Goal: Find specific page/section: Find specific page/section

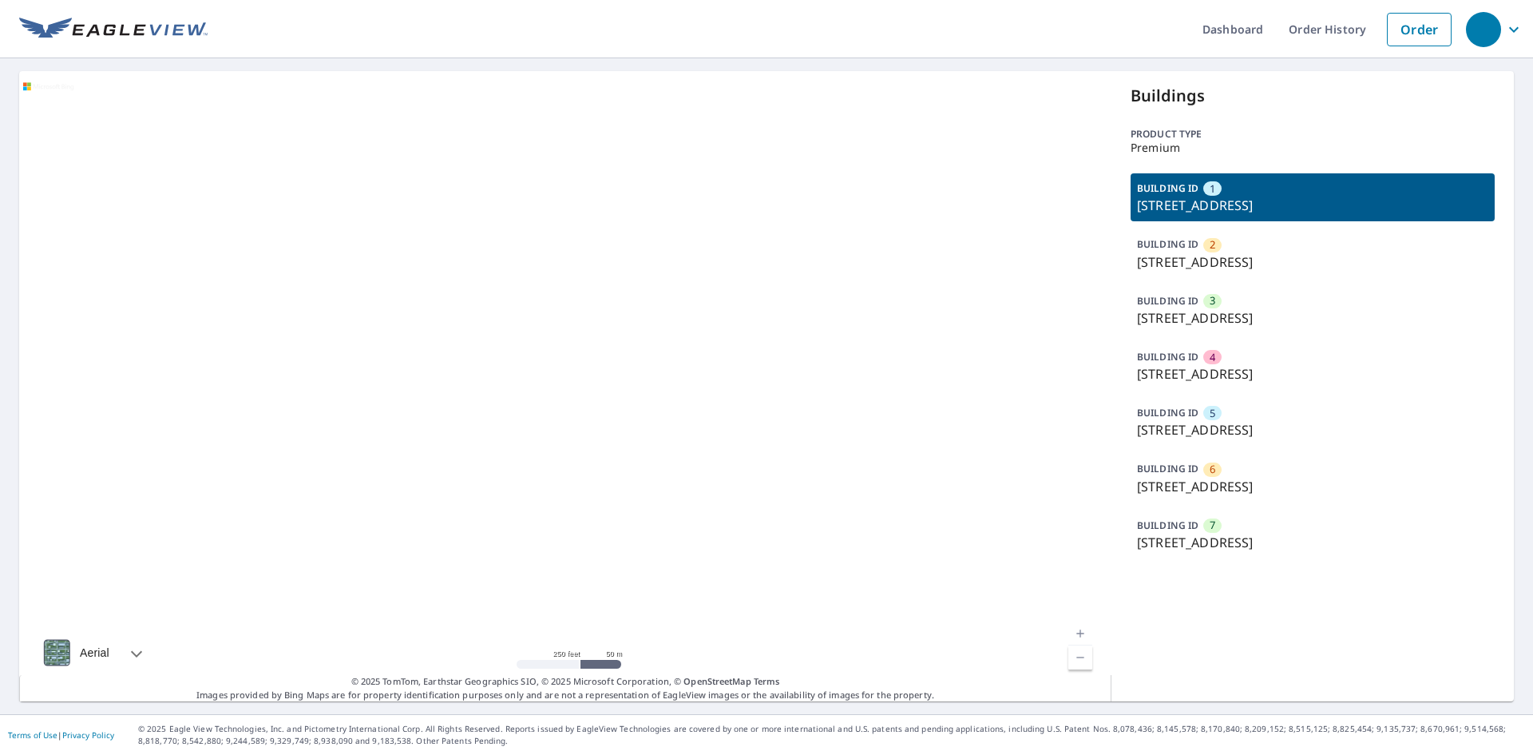
click at [1207, 533] on p "[STREET_ADDRESS]" at bounding box center [1312, 542] width 351 height 19
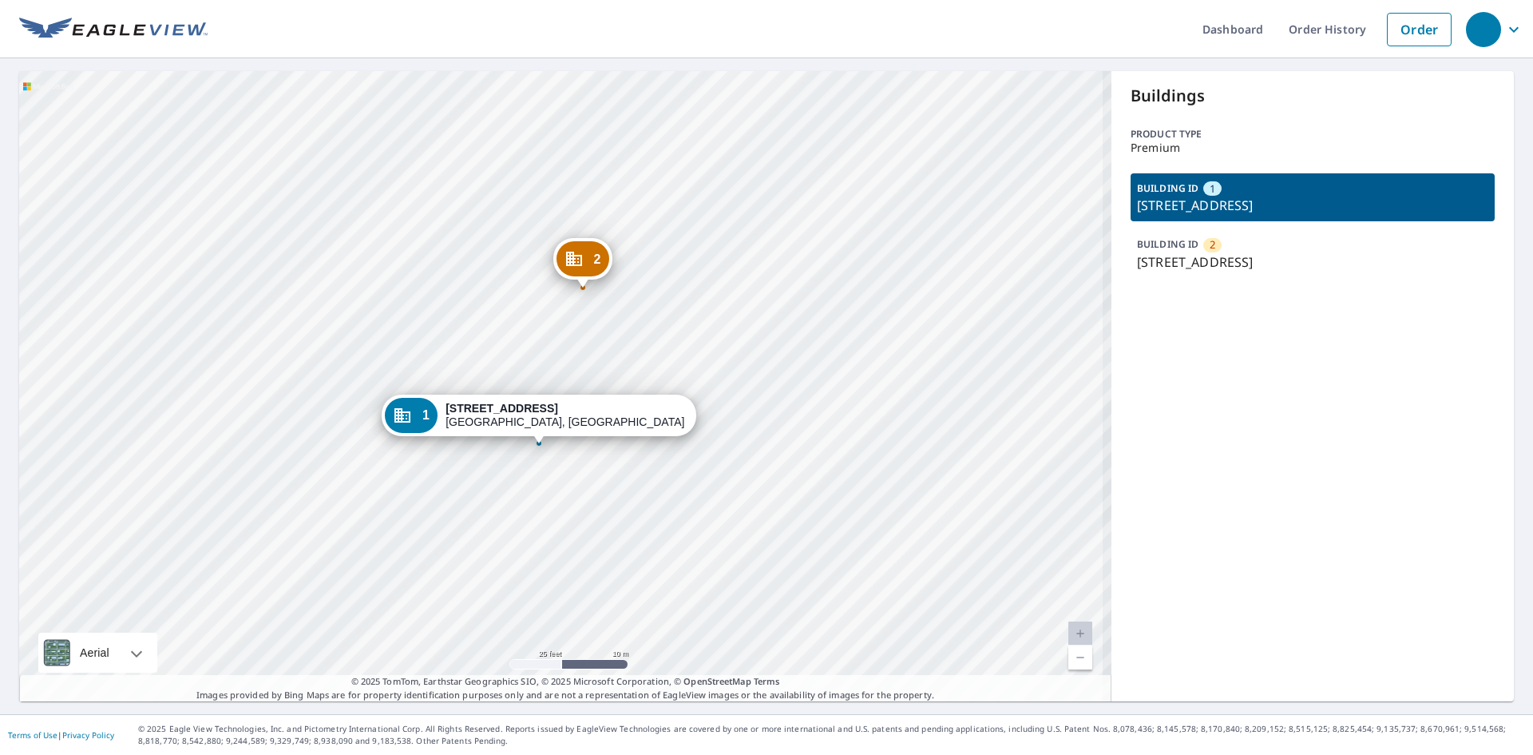
click at [487, 348] on div "2 2387 N Salem Rd Fayetteville, AR 72704 1 2389 N Salem Rd Fayetteville, AR 727…" at bounding box center [565, 386] width 1092 height 630
drag, startPoint x: 791, startPoint y: 318, endPoint x: 801, endPoint y: 321, distance: 10.9
click at [797, 321] on div "2 2387 N Salem Rd Fayetteville, AR 72704 1 2389 N Salem Rd Fayetteville, AR 727…" at bounding box center [565, 386] width 1092 height 630
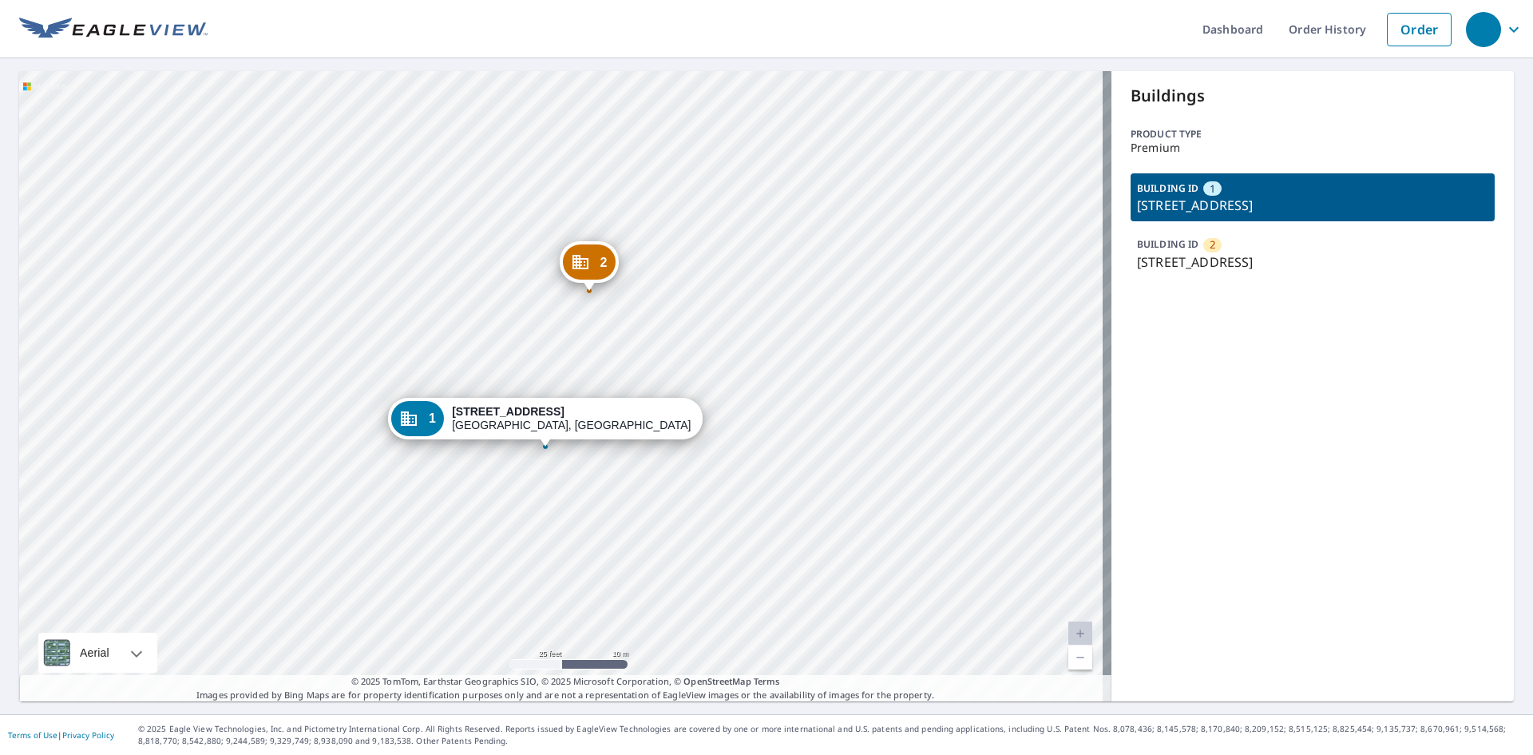
drag, startPoint x: 1256, startPoint y: 204, endPoint x: 1262, endPoint y: 196, distance: 9.1
click at [1256, 201] on p "2389 N Salem Rd, Fayetteville, AR, 72704" at bounding box center [1312, 205] width 351 height 19
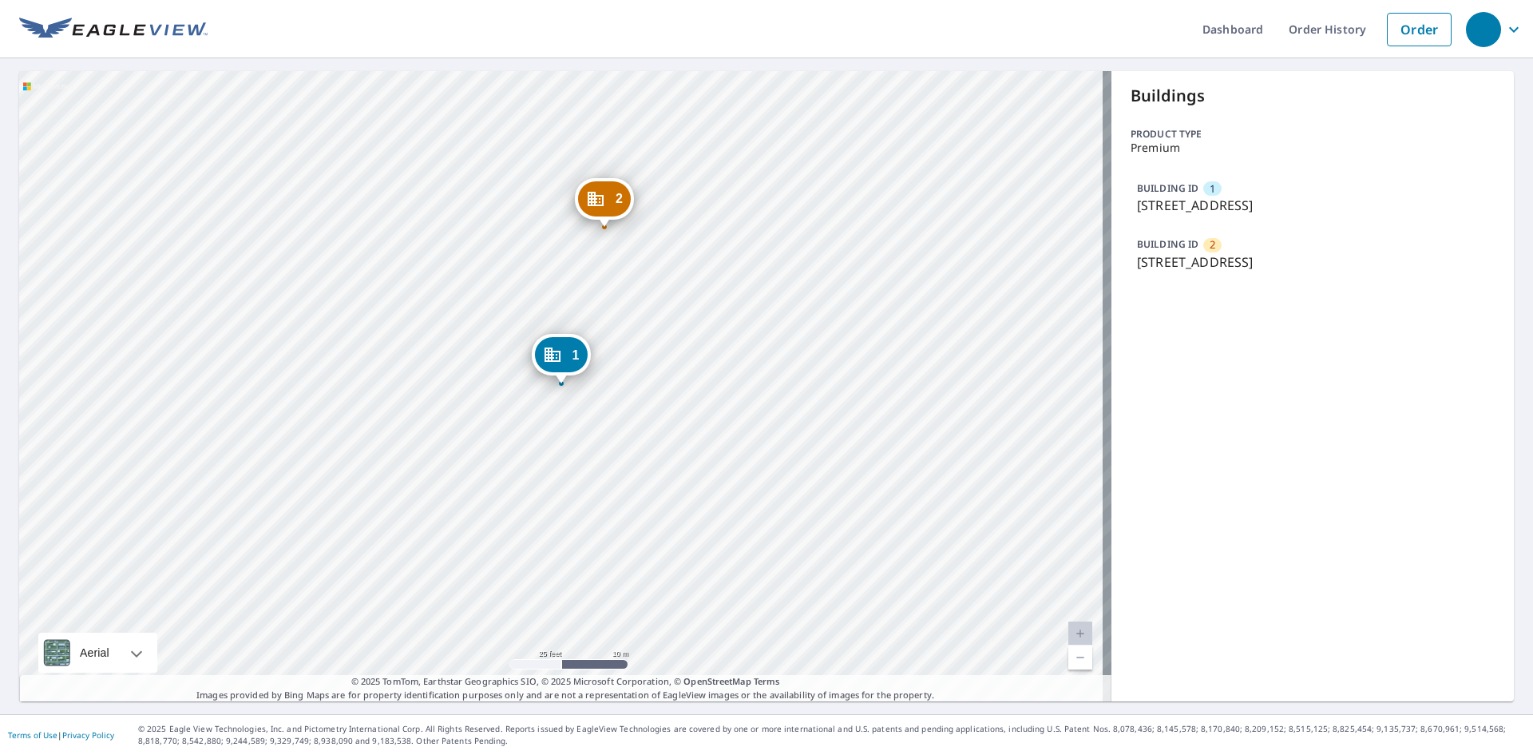
click at [1246, 189] on div "BUILDING ID 1 2389 N Salem Rd, Fayetteville, AR, 72704" at bounding box center [1313, 197] width 364 height 48
